Goal: Navigation & Orientation: Find specific page/section

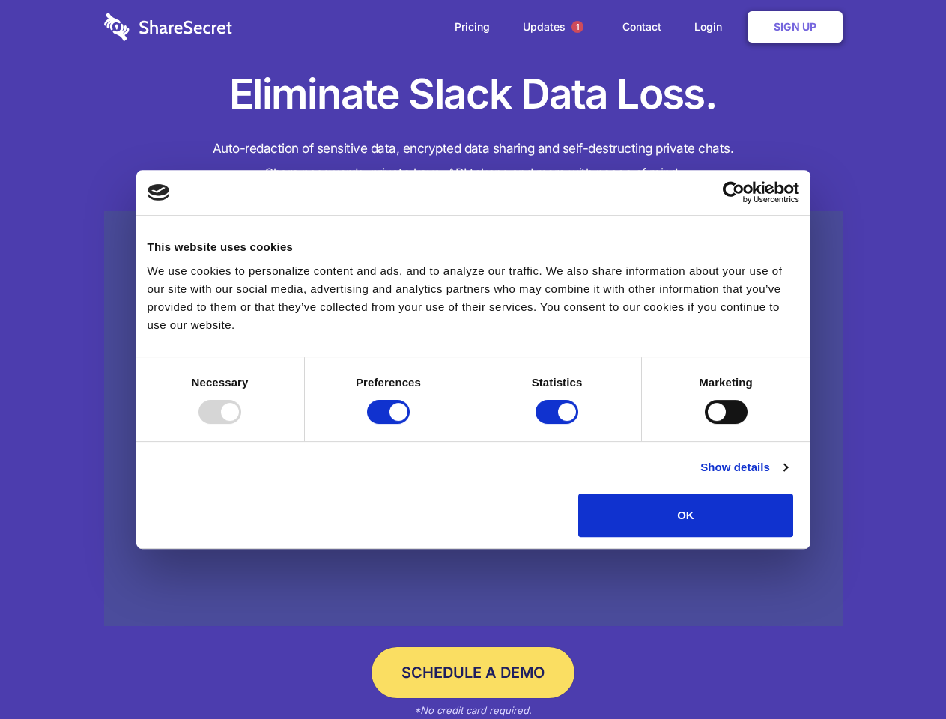
click at [241, 424] on div at bounding box center [219, 412] width 43 height 24
click at [410, 424] on input "Preferences" at bounding box center [388, 412] width 43 height 24
checkbox input "false"
click at [559, 424] on input "Statistics" at bounding box center [556, 412] width 43 height 24
checkbox input "false"
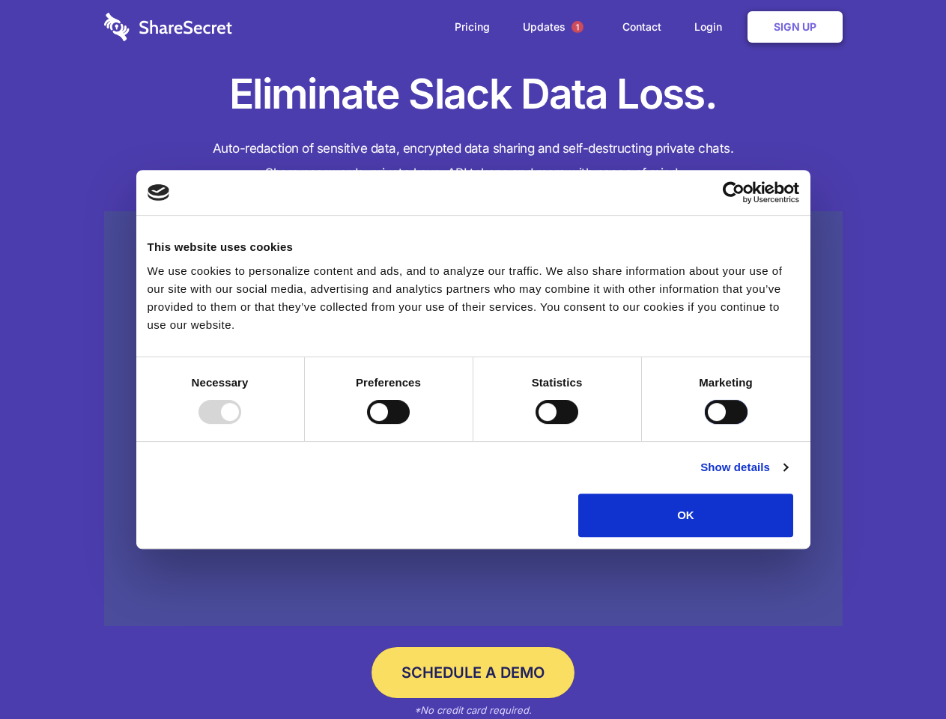
click at [705, 424] on input "Marketing" at bounding box center [726, 412] width 43 height 24
checkbox input "true"
click at [787, 476] on link "Show details" at bounding box center [743, 467] width 87 height 18
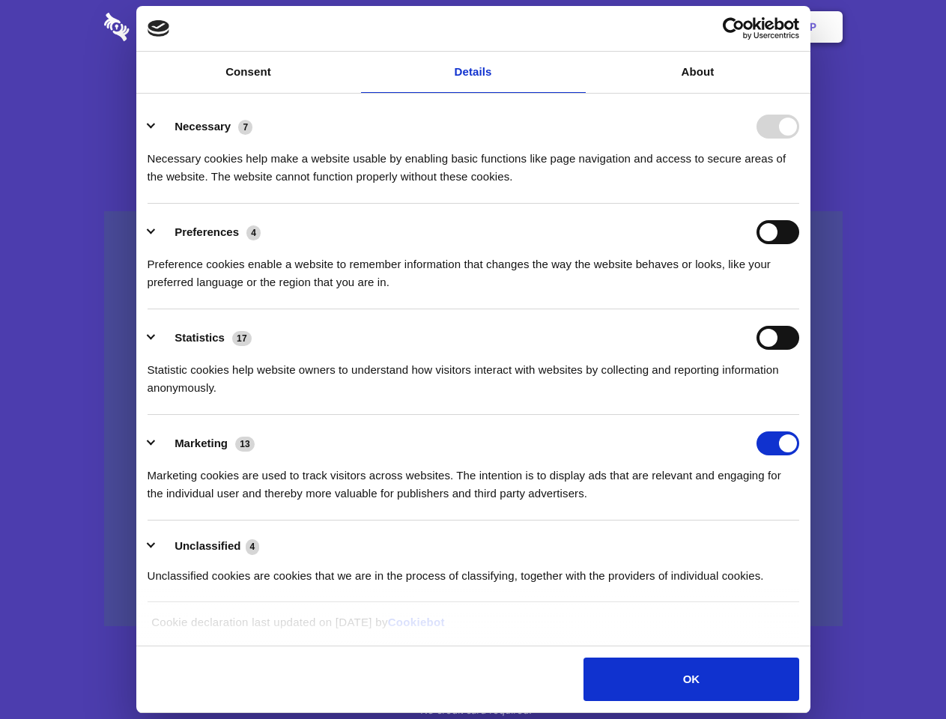
click at [799, 204] on li "Necessary 7 Necessary cookies help make a website usable by enabling basic func…" at bounding box center [473, 151] width 651 height 106
click at [577, 27] on span "1" at bounding box center [577, 27] width 12 height 12
